Goal: Find contact information: Find contact information

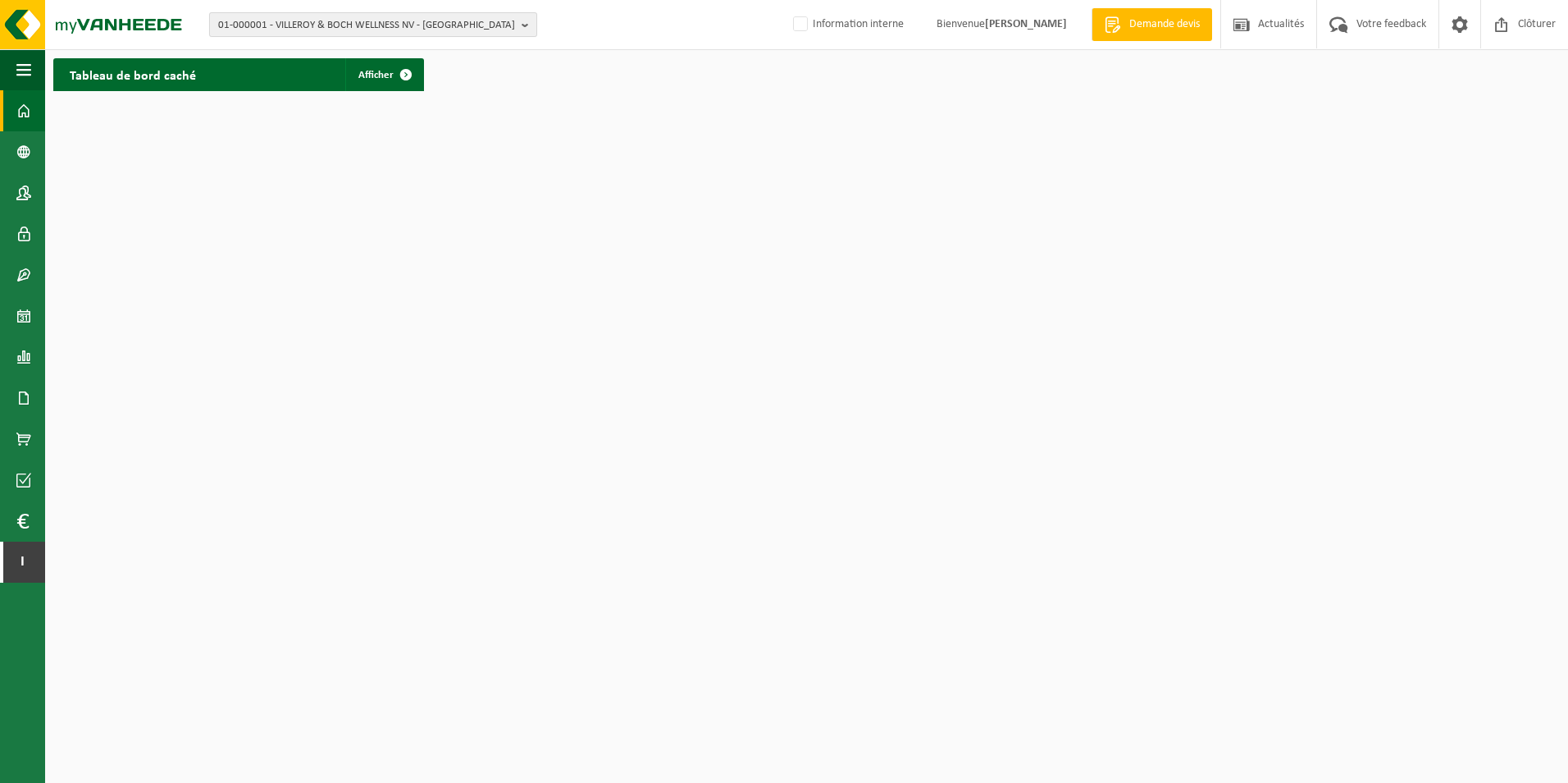
click at [284, 17] on span "01-000001 - VILLEROY & BOCH WELLNESS NV - ROESELARE" at bounding box center [367, 26] width 297 height 25
paste input "‪‪‪10-900617‬‬"
click at [299, 53] on input "‪‪‪10-900617‬‬" at bounding box center [372, 51] width 320 height 21
type input "‪‪‪10-900617‬‬"
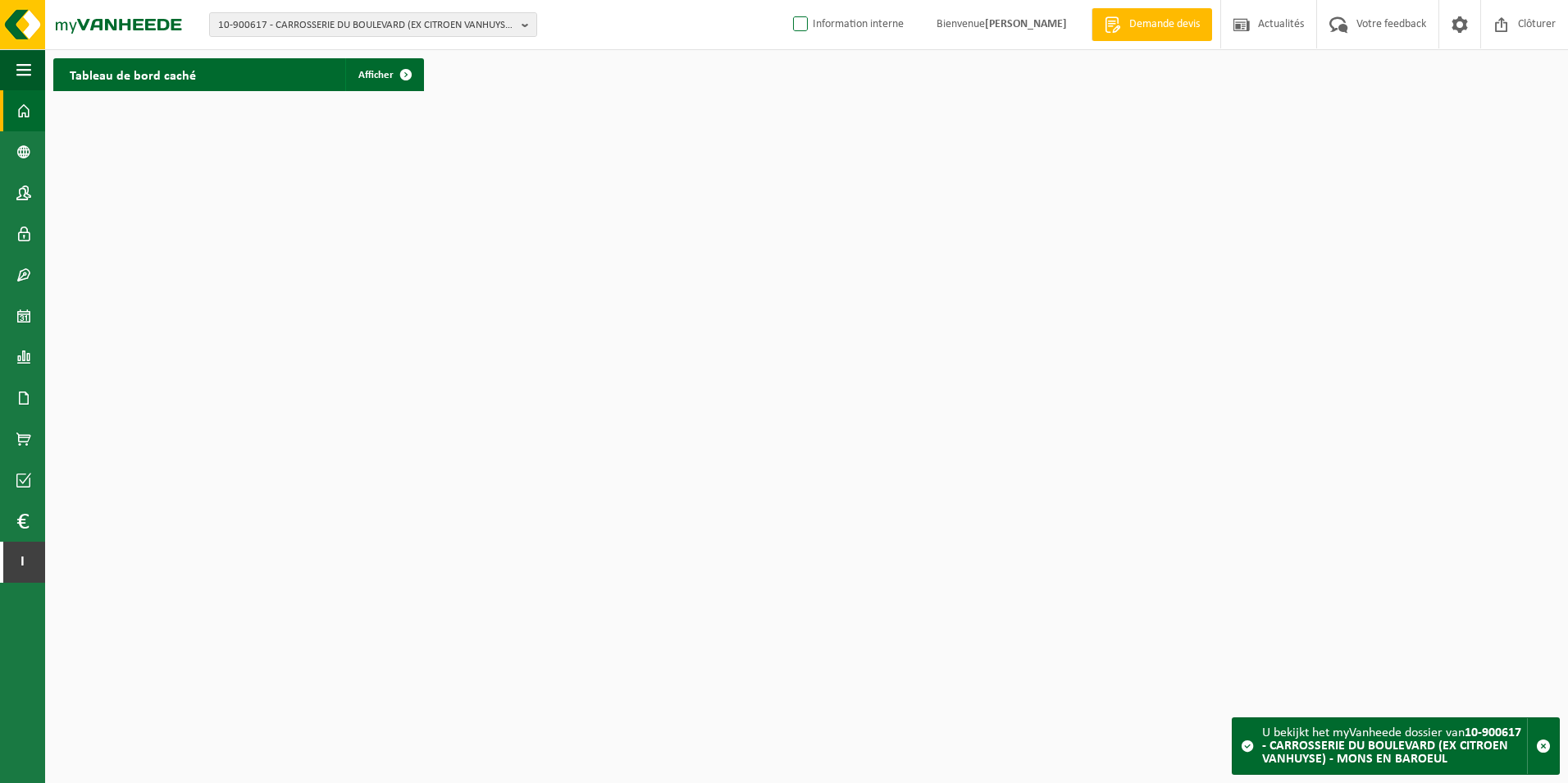
click at [790, 31] on label "Information interne" at bounding box center [846, 25] width 114 height 25
click at [787, 0] on input "Information interne" at bounding box center [786, -1] width 1 height 1
checkbox input "true"
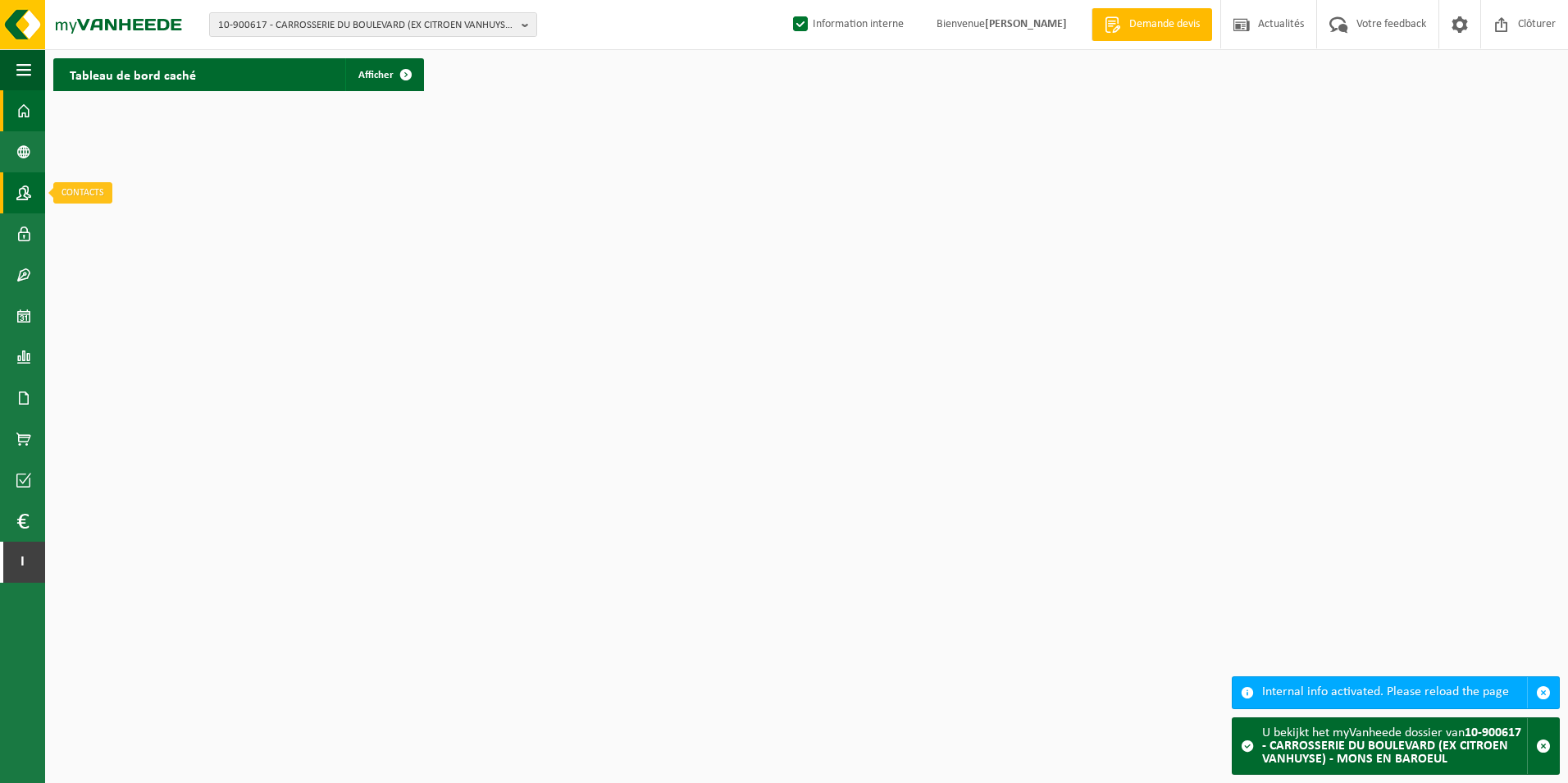
click at [20, 190] on span at bounding box center [24, 193] width 15 height 41
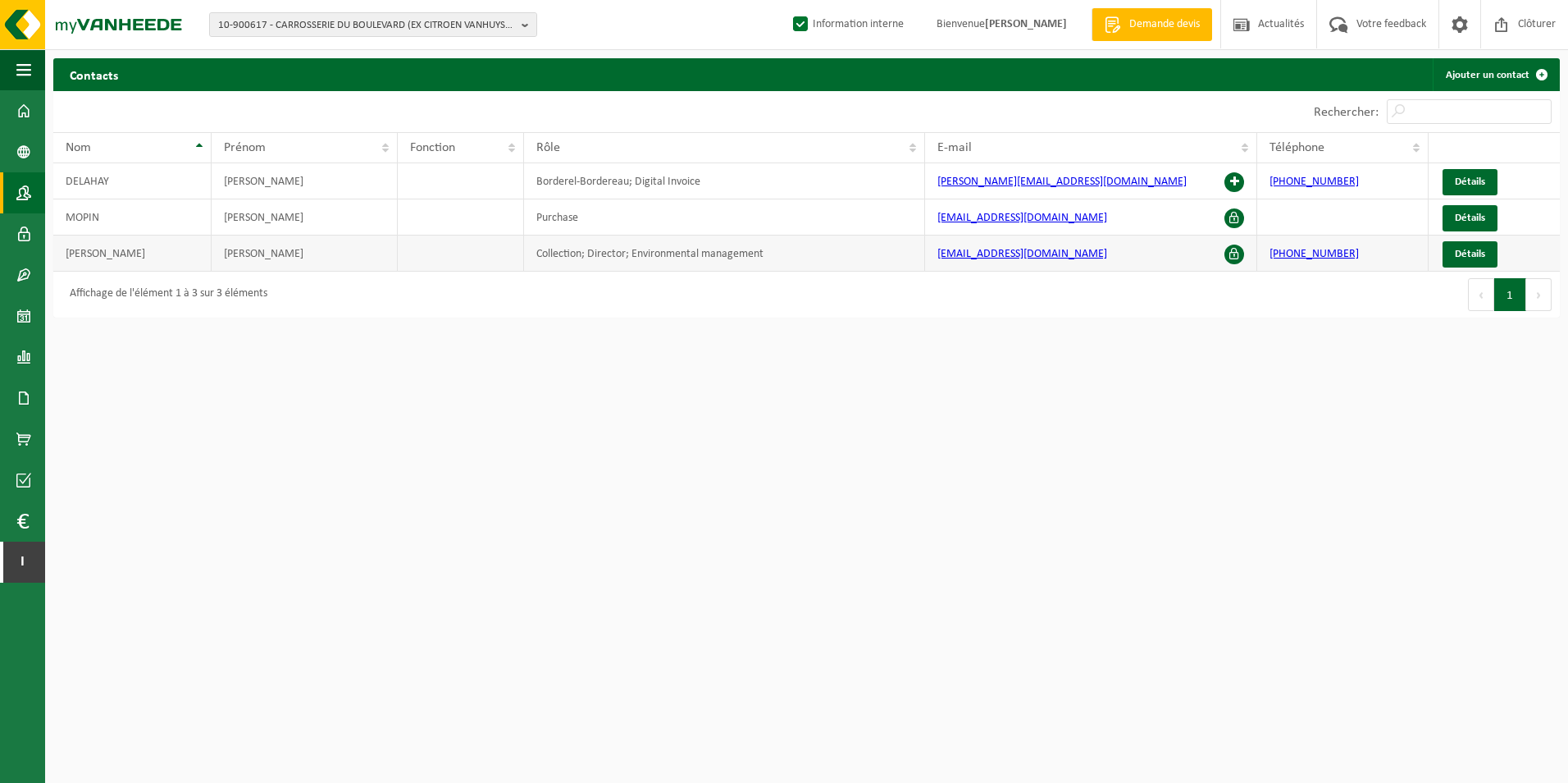
click at [470, 235] on td at bounding box center [461, 254] width 126 height 36
click at [1473, 244] on link "Détails" at bounding box center [1470, 254] width 55 height 26
click at [1228, 248] on span at bounding box center [1234, 254] width 20 height 20
click at [1237, 253] on span at bounding box center [1234, 254] width 20 height 20
click at [1237, 261] on span at bounding box center [1234, 254] width 20 height 20
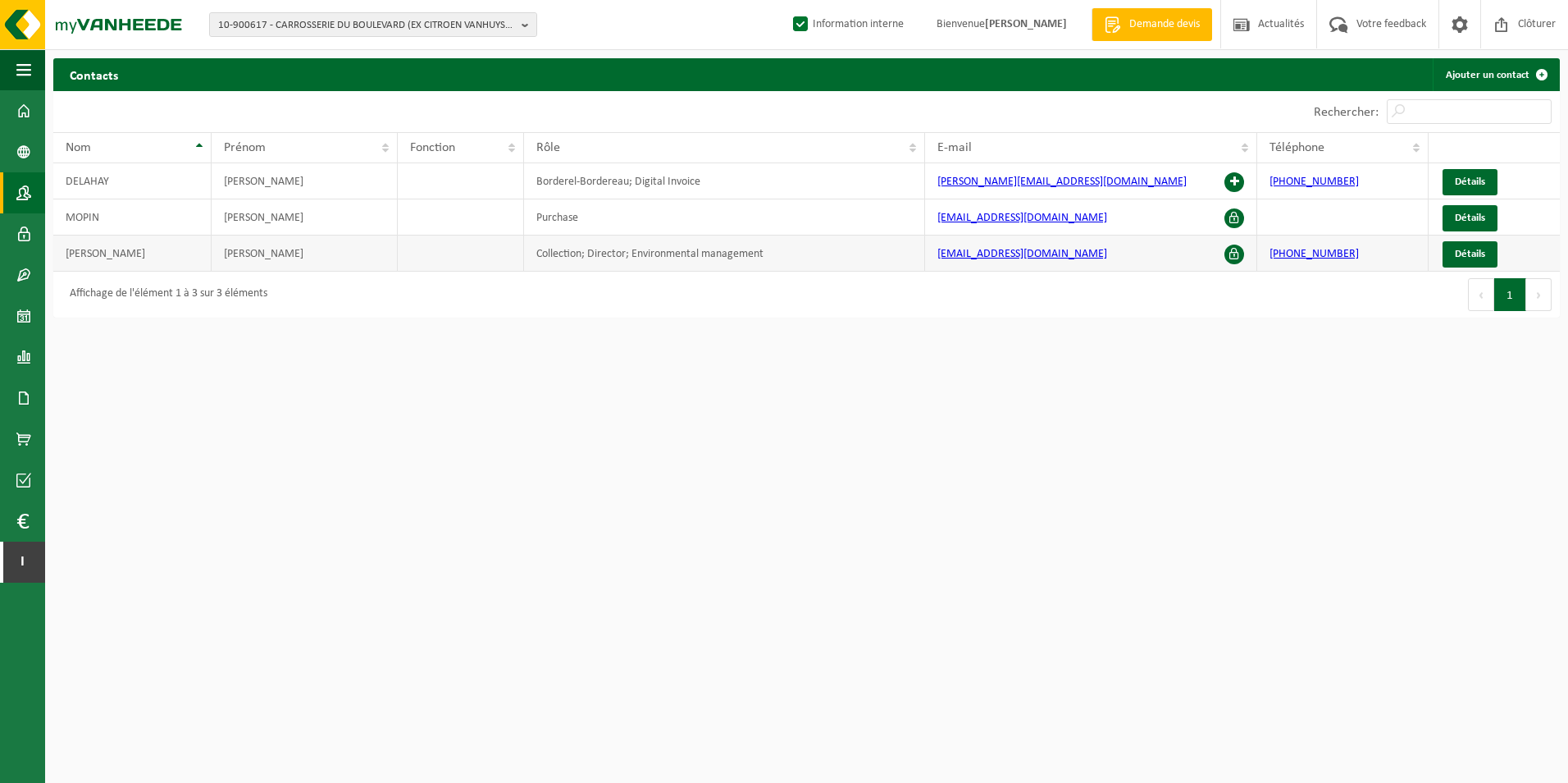
click at [122, 255] on td "VANLERBERGHE" at bounding box center [133, 254] width 159 height 36
click at [814, 255] on td "Collection; Director; Environmental management" at bounding box center [725, 254] width 401 height 36
click at [1464, 247] on link "Détails" at bounding box center [1470, 254] width 55 height 26
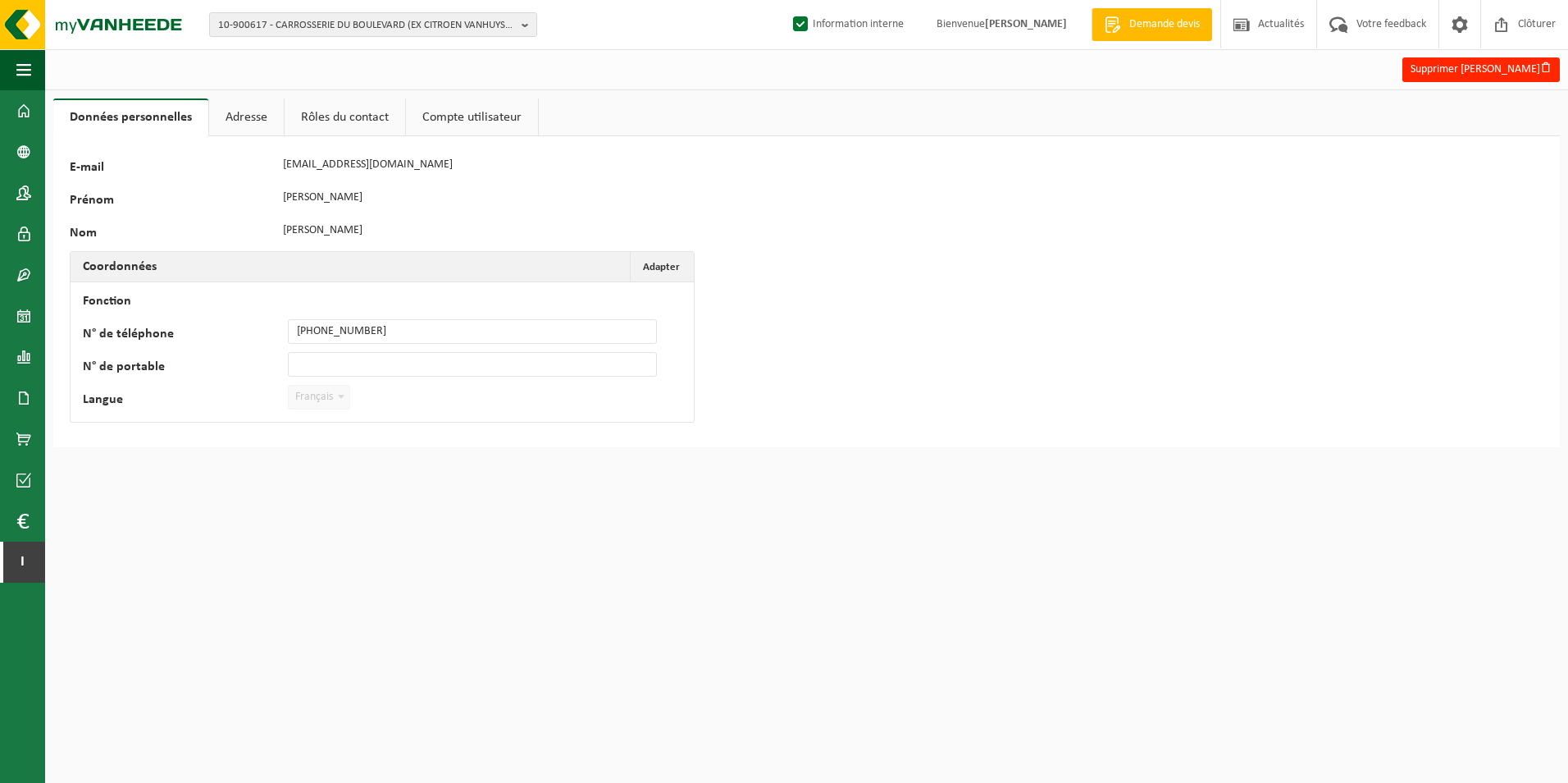
click at [243, 110] on link "Adresse" at bounding box center [246, 117] width 74 height 38
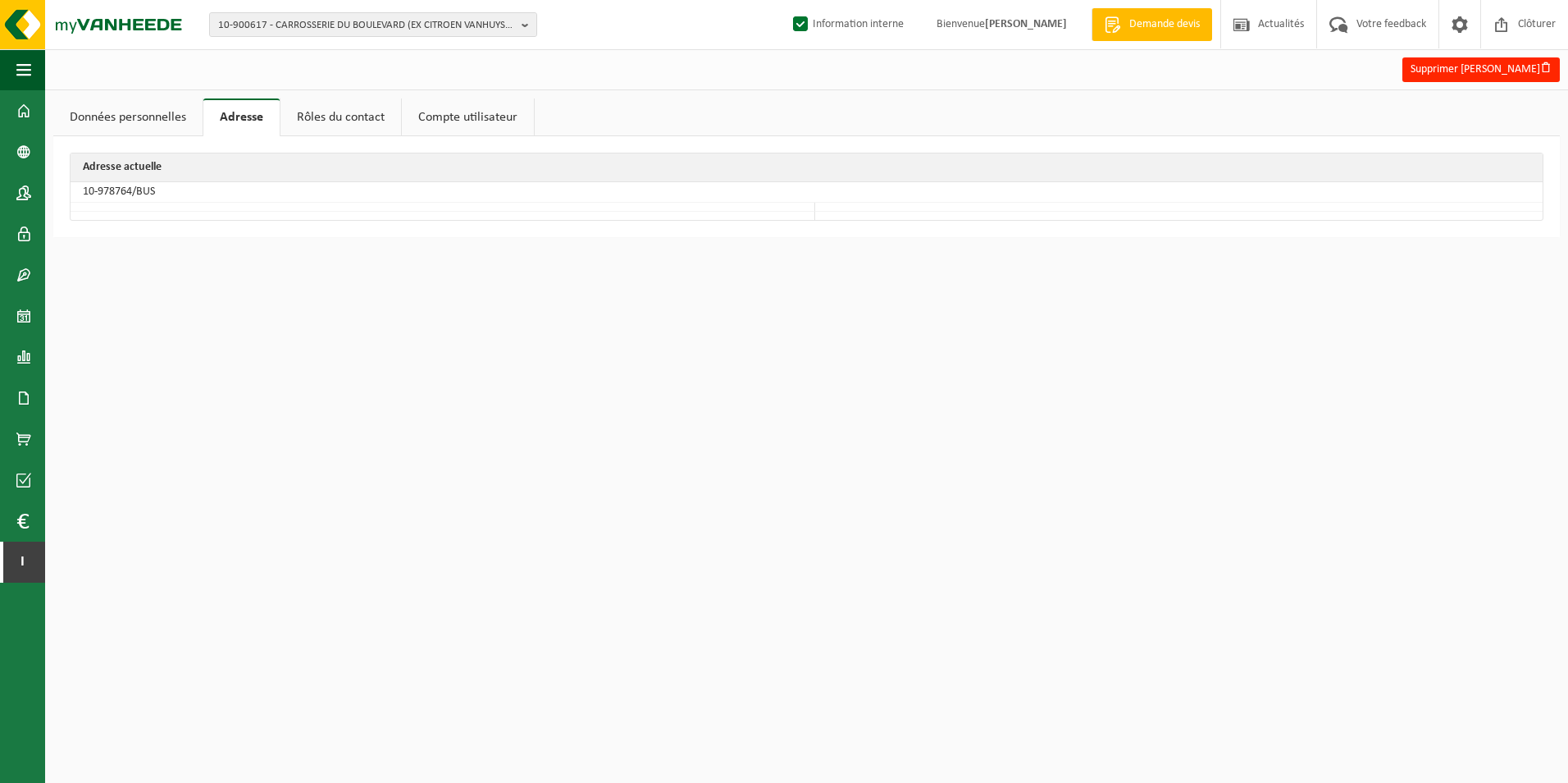
click at [516, 116] on link "Compte utilisateur" at bounding box center [468, 117] width 132 height 38
click at [343, 111] on link "Rôles du contact" at bounding box center [339, 117] width 121 height 38
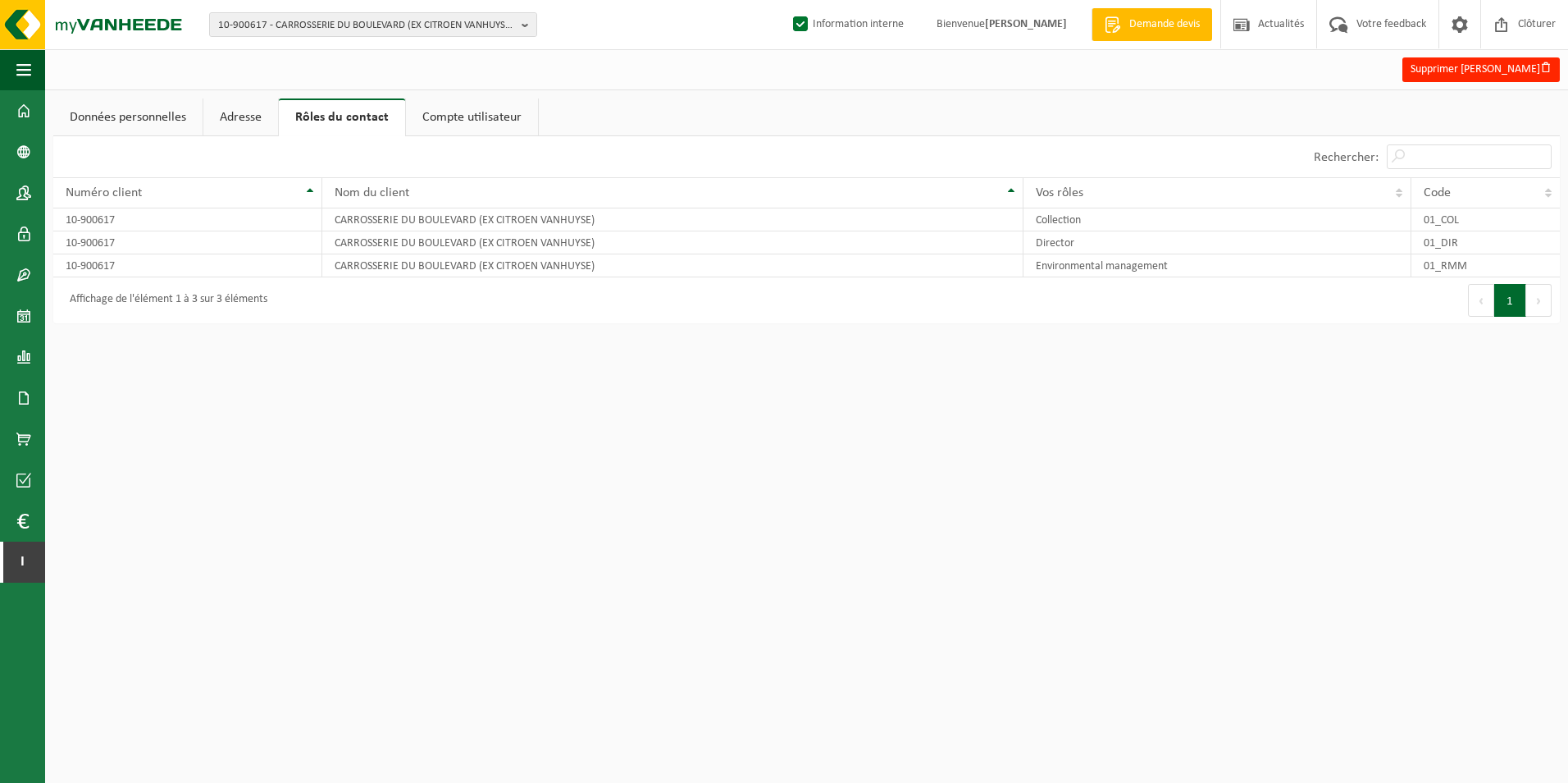
click at [268, 134] on link "Adresse" at bounding box center [240, 117] width 74 height 38
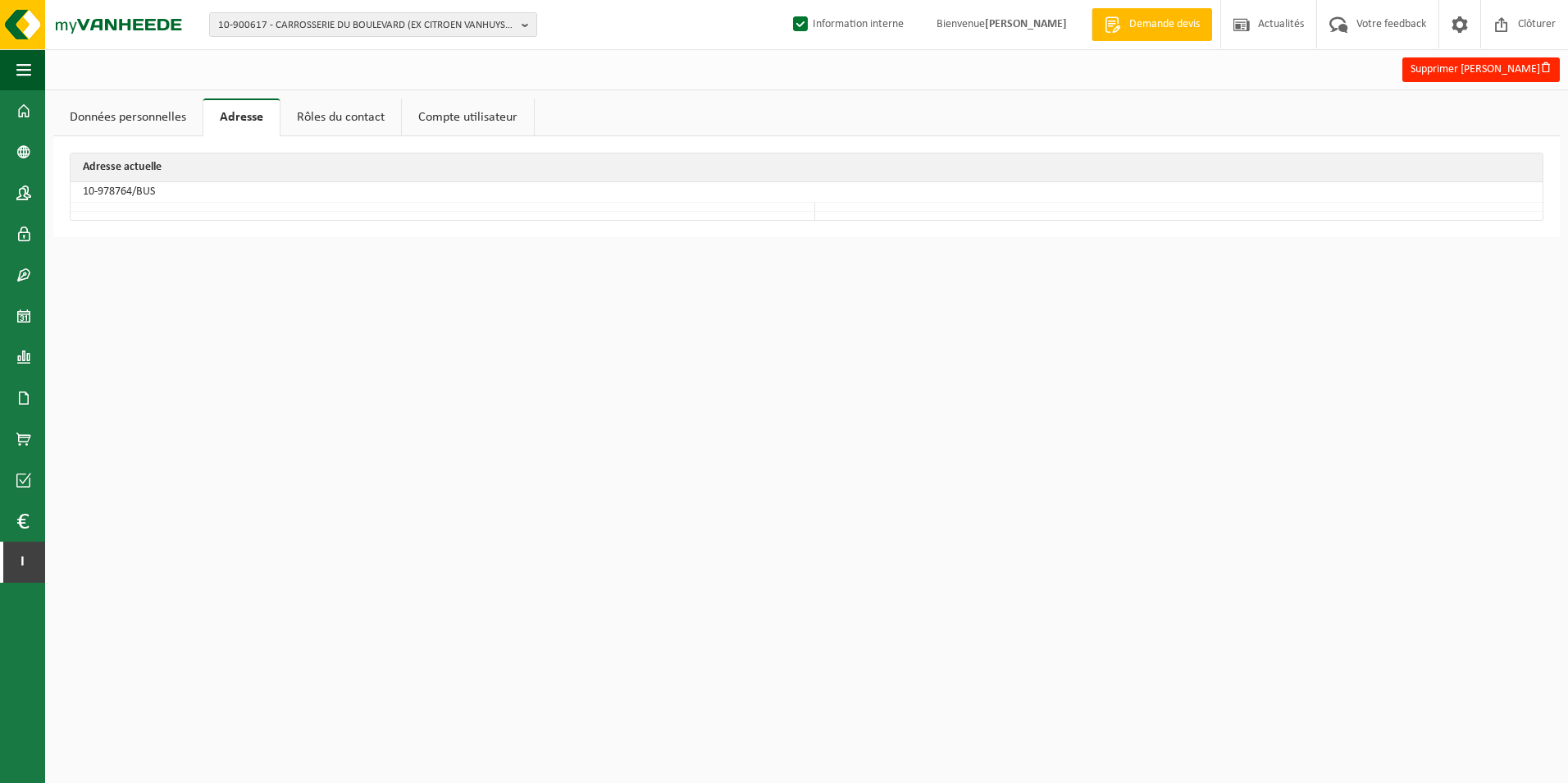
click at [121, 117] on link "Données personnelles" at bounding box center [128, 117] width 149 height 38
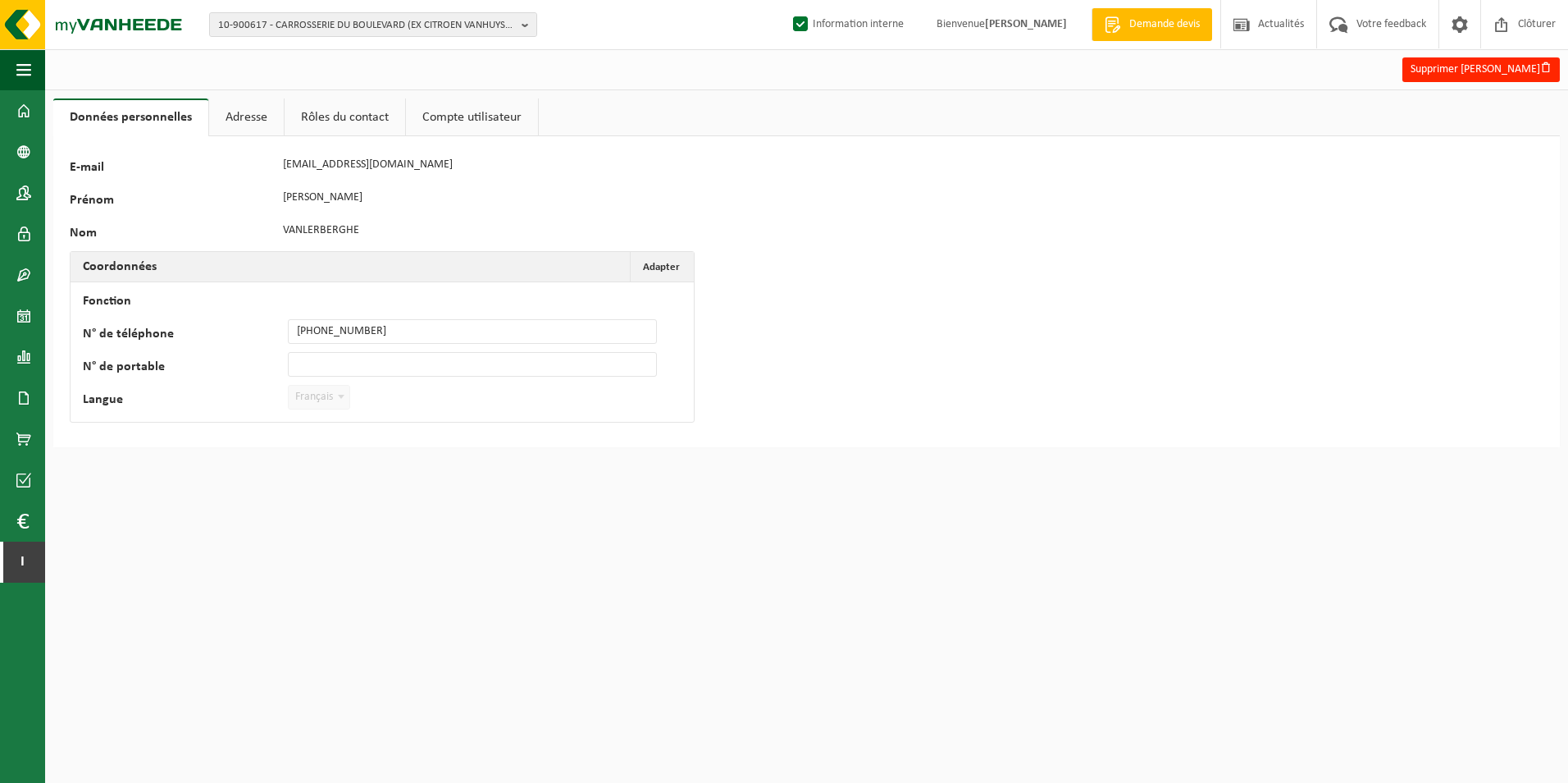
click at [270, 123] on link "Adresse" at bounding box center [246, 117] width 74 height 38
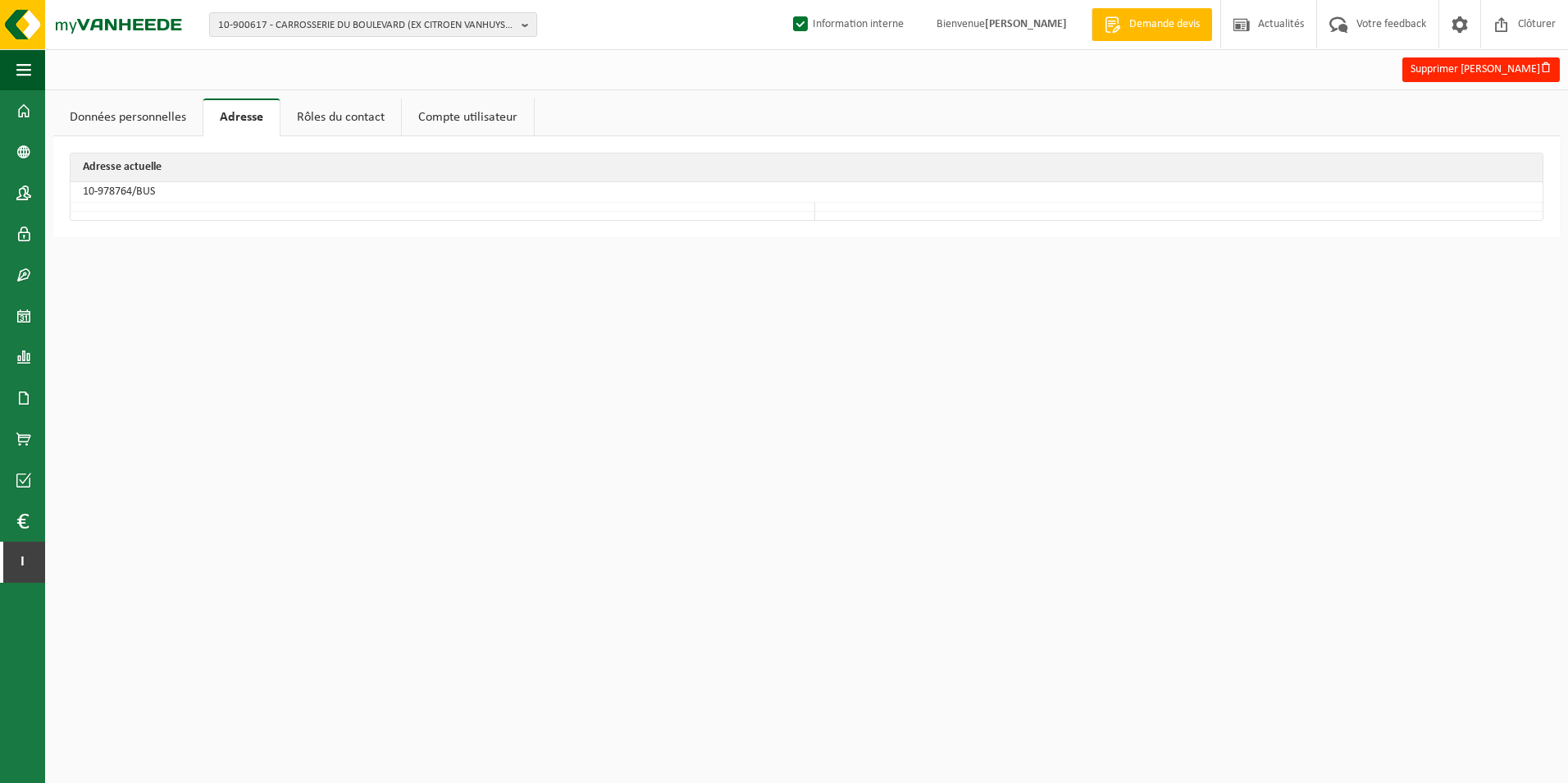
click at [333, 112] on link "Rôles du contact" at bounding box center [341, 117] width 121 height 38
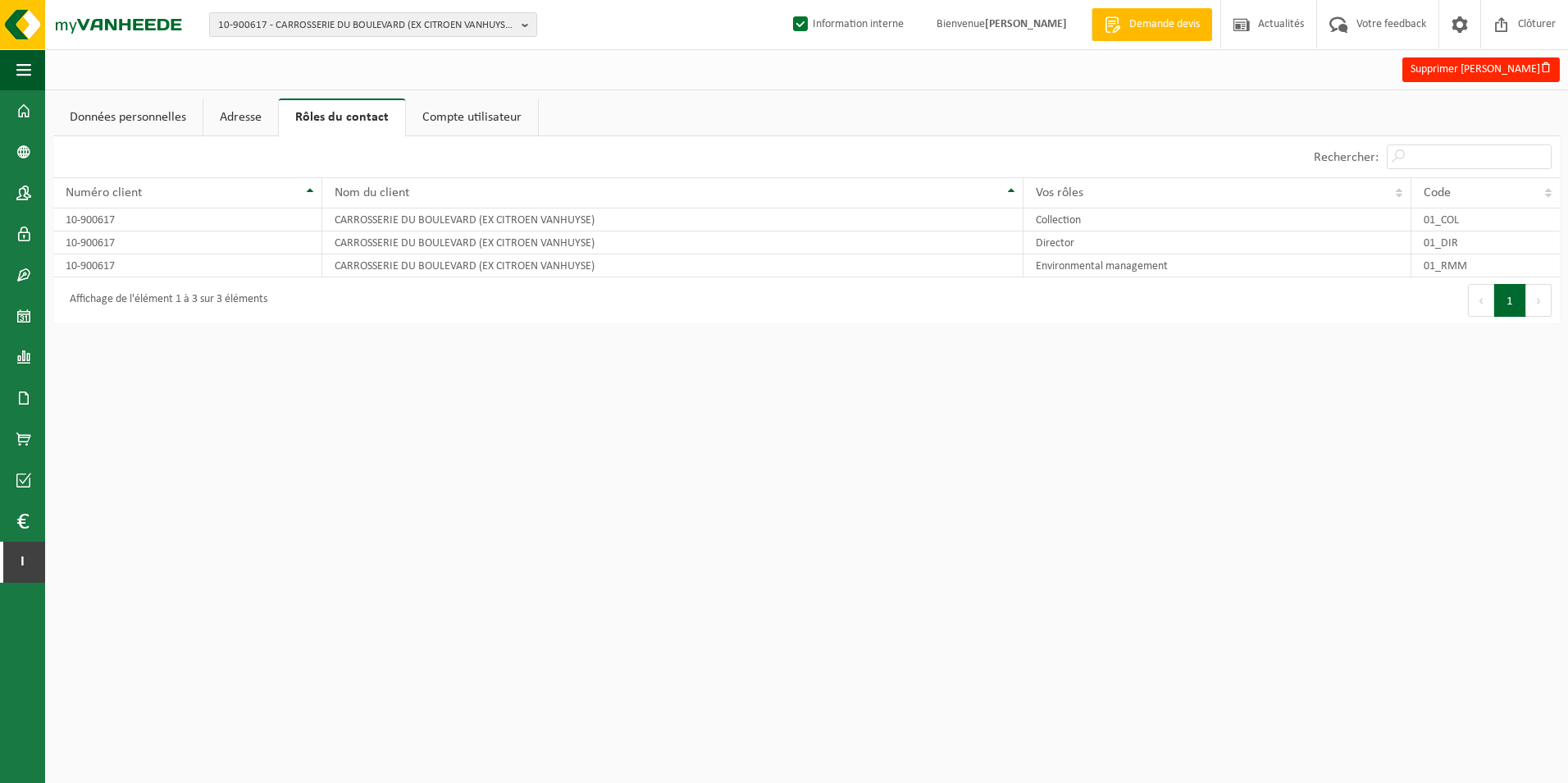
click at [132, 116] on link "Données personnelles" at bounding box center [128, 117] width 149 height 38
